Goal: Transaction & Acquisition: Purchase product/service

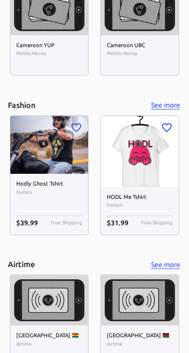
scroll to position [4519, 0]
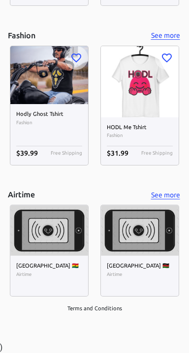
click at [150, 89] on img at bounding box center [140, 81] width 78 height 71
click at [143, 92] on img at bounding box center [140, 81] width 78 height 71
click at [146, 105] on img at bounding box center [140, 81] width 78 height 71
click at [144, 109] on img at bounding box center [140, 81] width 78 height 71
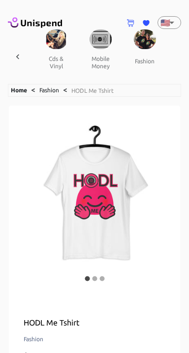
scroll to position [0, 1227]
click at [132, 57] on button "fashion" at bounding box center [145, 61] width 44 height 24
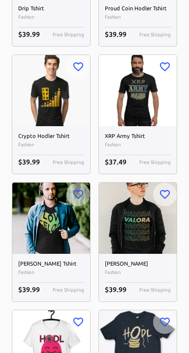
scroll to position [461, 0]
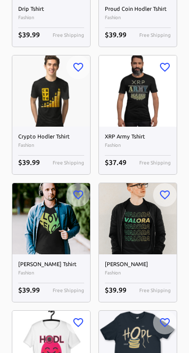
click at [139, 96] on img at bounding box center [138, 90] width 78 height 71
click at [140, 93] on img at bounding box center [138, 90] width 78 height 71
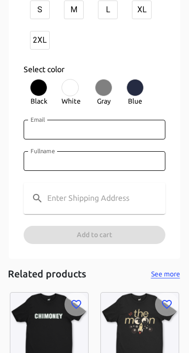
scroll to position [544, 0]
